Goal: Task Accomplishment & Management: Complete application form

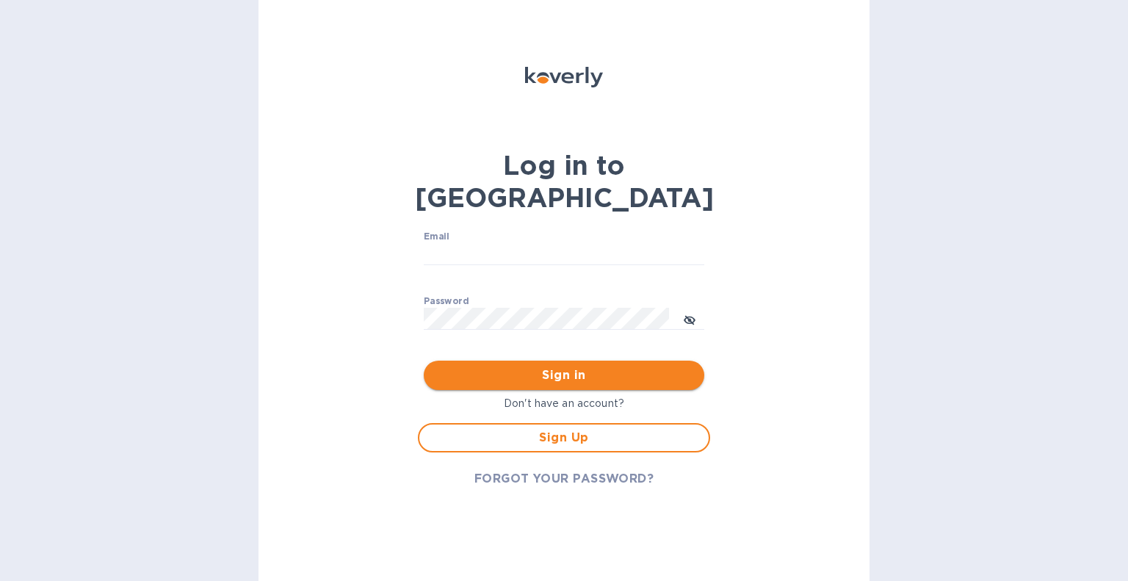
type input "[EMAIL_ADDRESS][DOMAIN_NAME]"
click at [549, 366] on span "Sign in" at bounding box center [564, 375] width 257 height 18
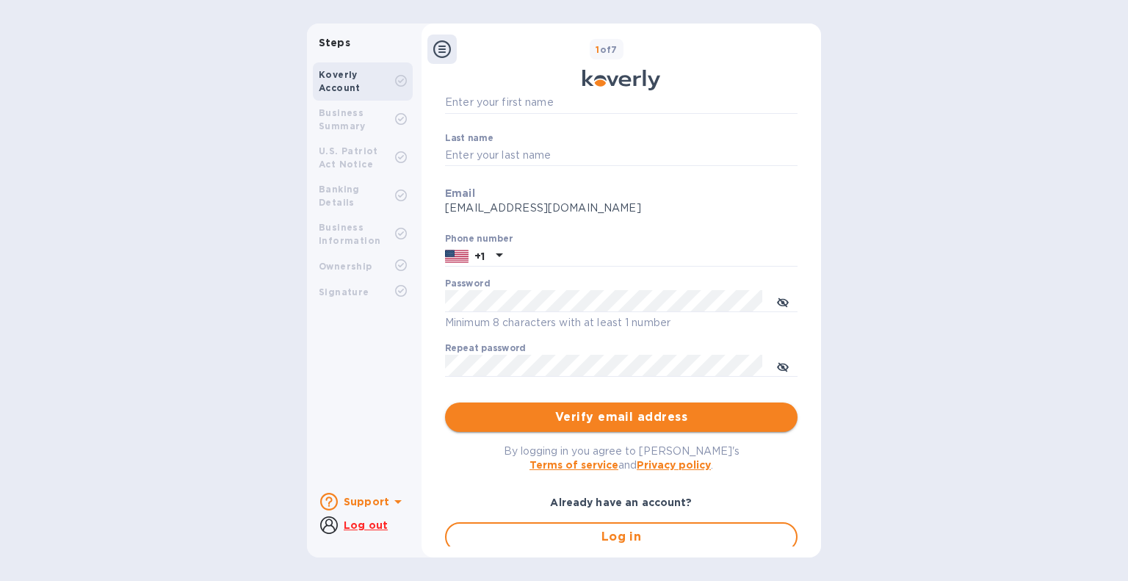
scroll to position [137, 0]
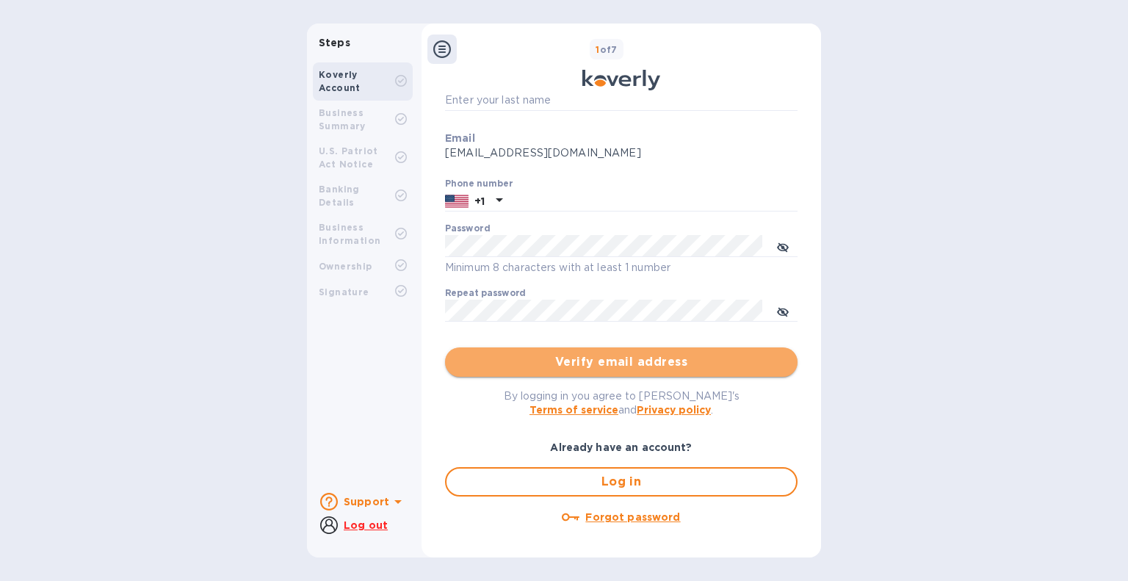
click at [629, 352] on button "Verify email address" at bounding box center [621, 361] width 353 height 29
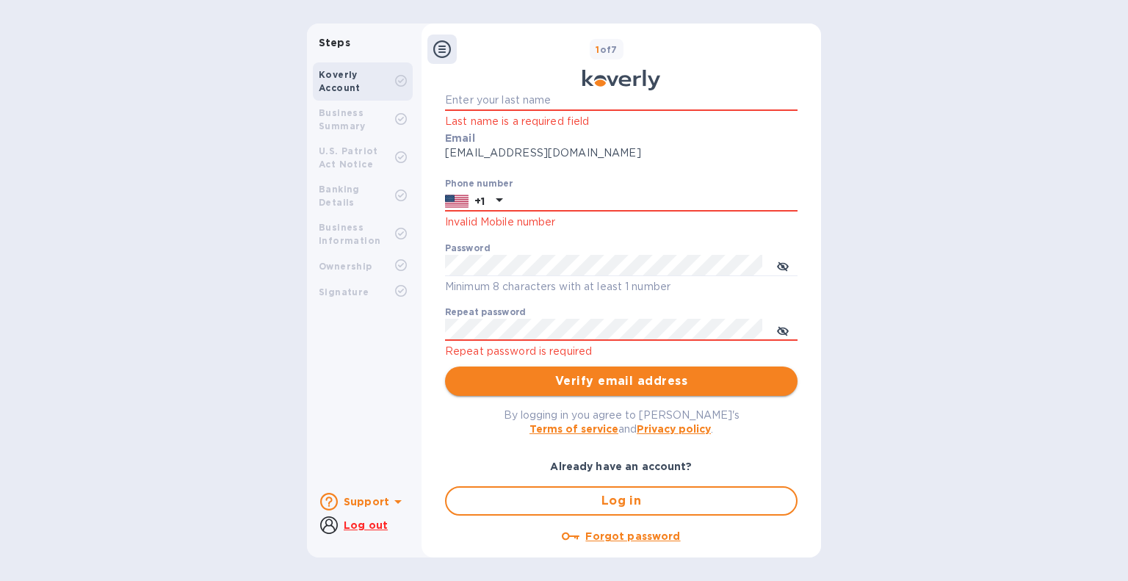
click at [551, 367] on button "Verify email address" at bounding box center [621, 380] width 353 height 29
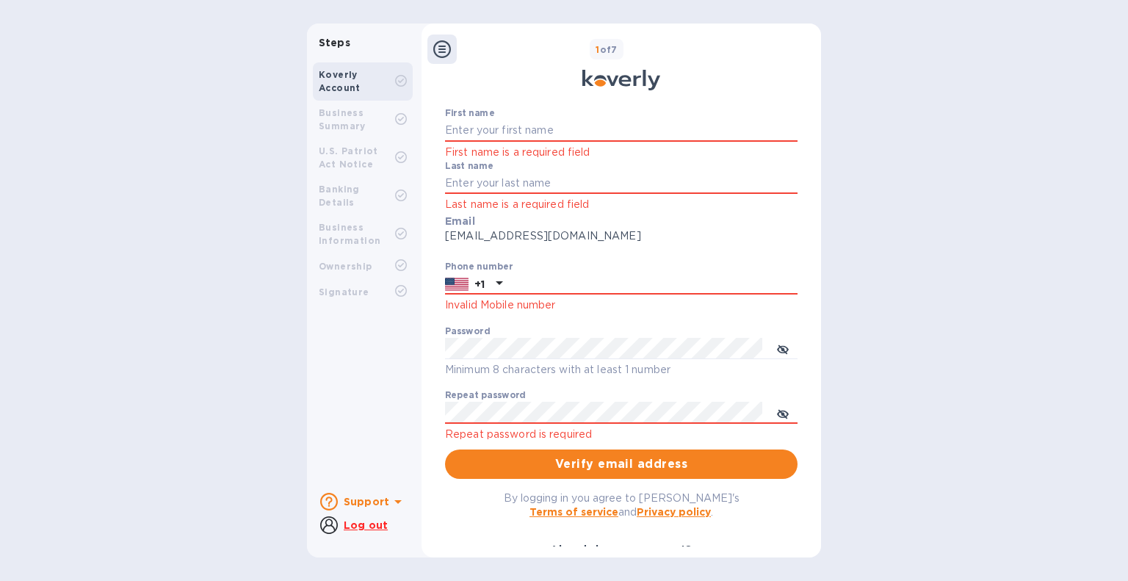
scroll to position [73, 0]
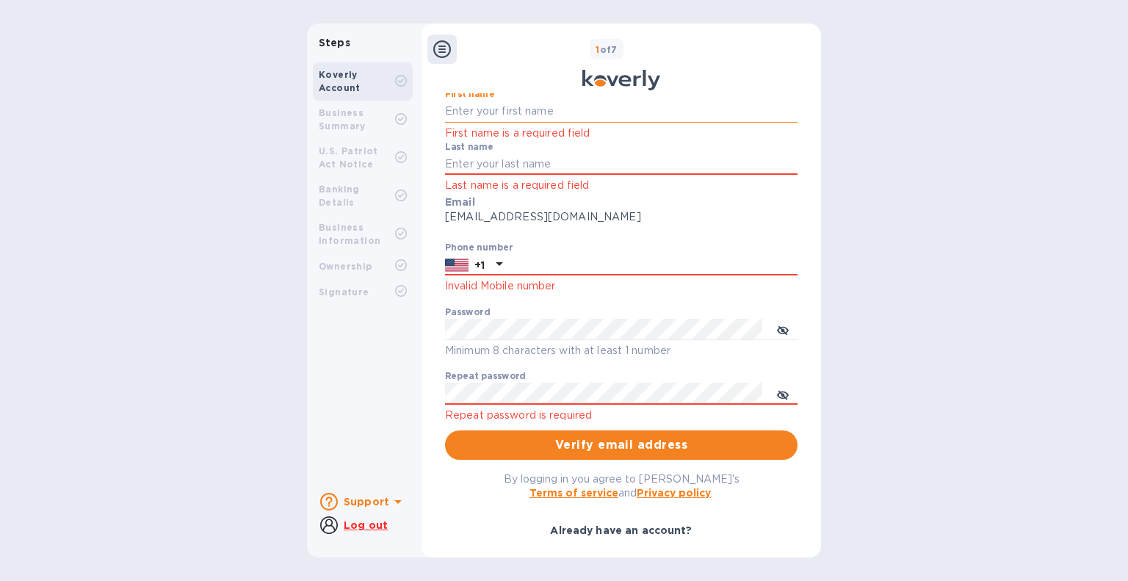
click at [480, 117] on input "First name" at bounding box center [621, 112] width 353 height 22
type input "[PERSON_NAME]"
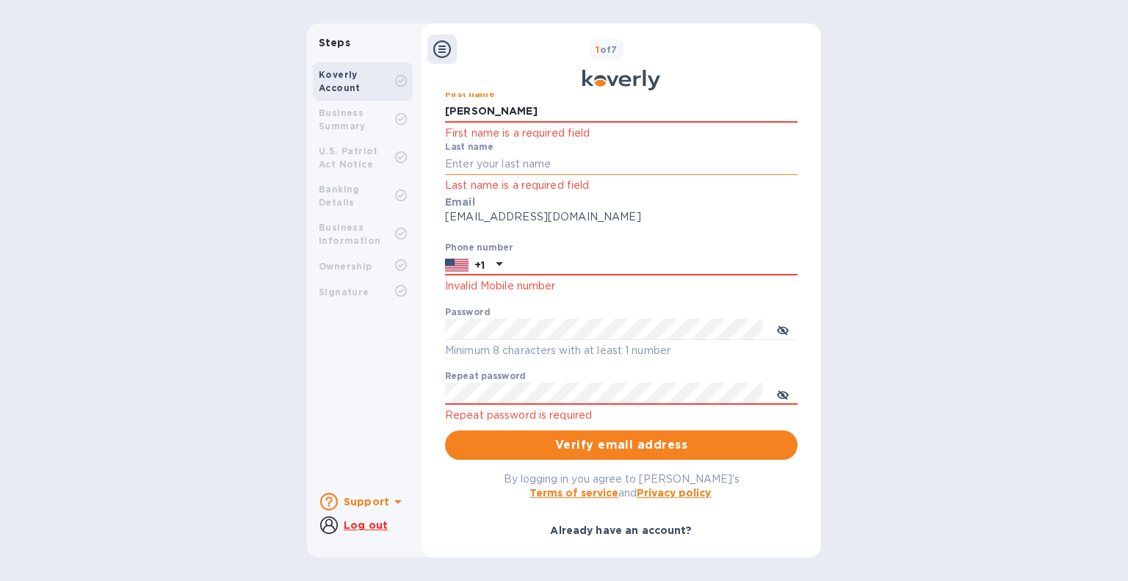
click at [460, 157] on input "Last name" at bounding box center [621, 164] width 353 height 22
type input "Pillai"
click at [781, 332] on icon "toggle password visibility" at bounding box center [783, 331] width 4 height 4
click at [778, 333] on icon "toggle password visibility" at bounding box center [783, 331] width 12 height 12
click at [560, 381] on div "Repeat password Repeat password is required" at bounding box center [621, 397] width 353 height 53
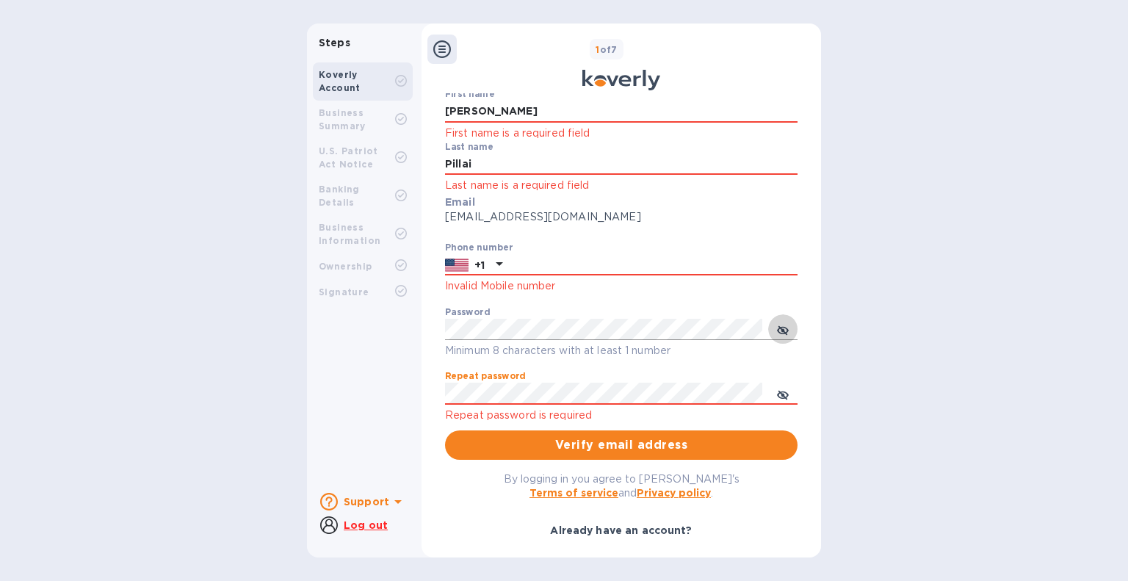
click at [778, 336] on icon "toggle password visibility" at bounding box center [783, 331] width 12 height 12
click at [807, 370] on div "Create Koverly Account First name [PERSON_NAME] First name is a required field …" at bounding box center [621, 325] width 385 height 610
click at [743, 444] on span "Verify email address" at bounding box center [621, 445] width 329 height 18
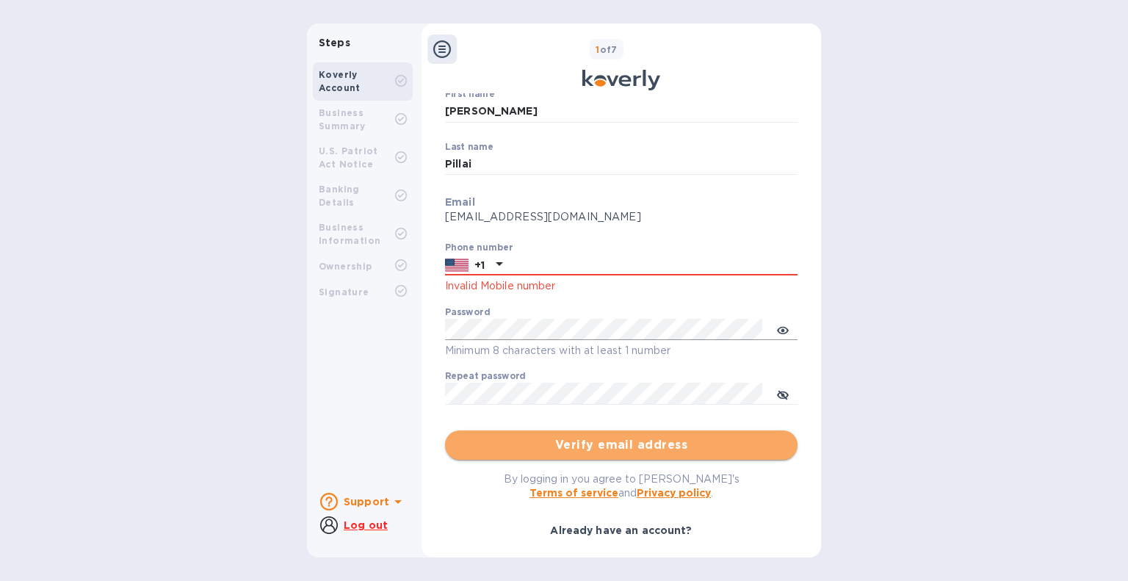
click at [582, 437] on span "Verify email address" at bounding box center [621, 445] width 329 height 18
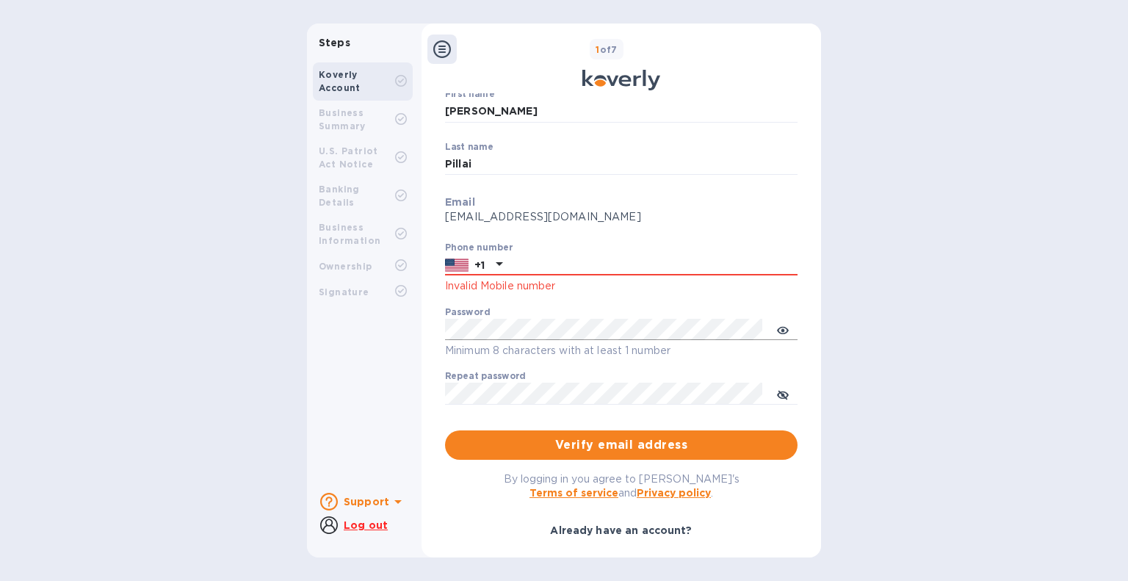
click at [367, 524] on u "Log out" at bounding box center [366, 525] width 44 height 12
